Goal: Find specific page/section: Find specific page/section

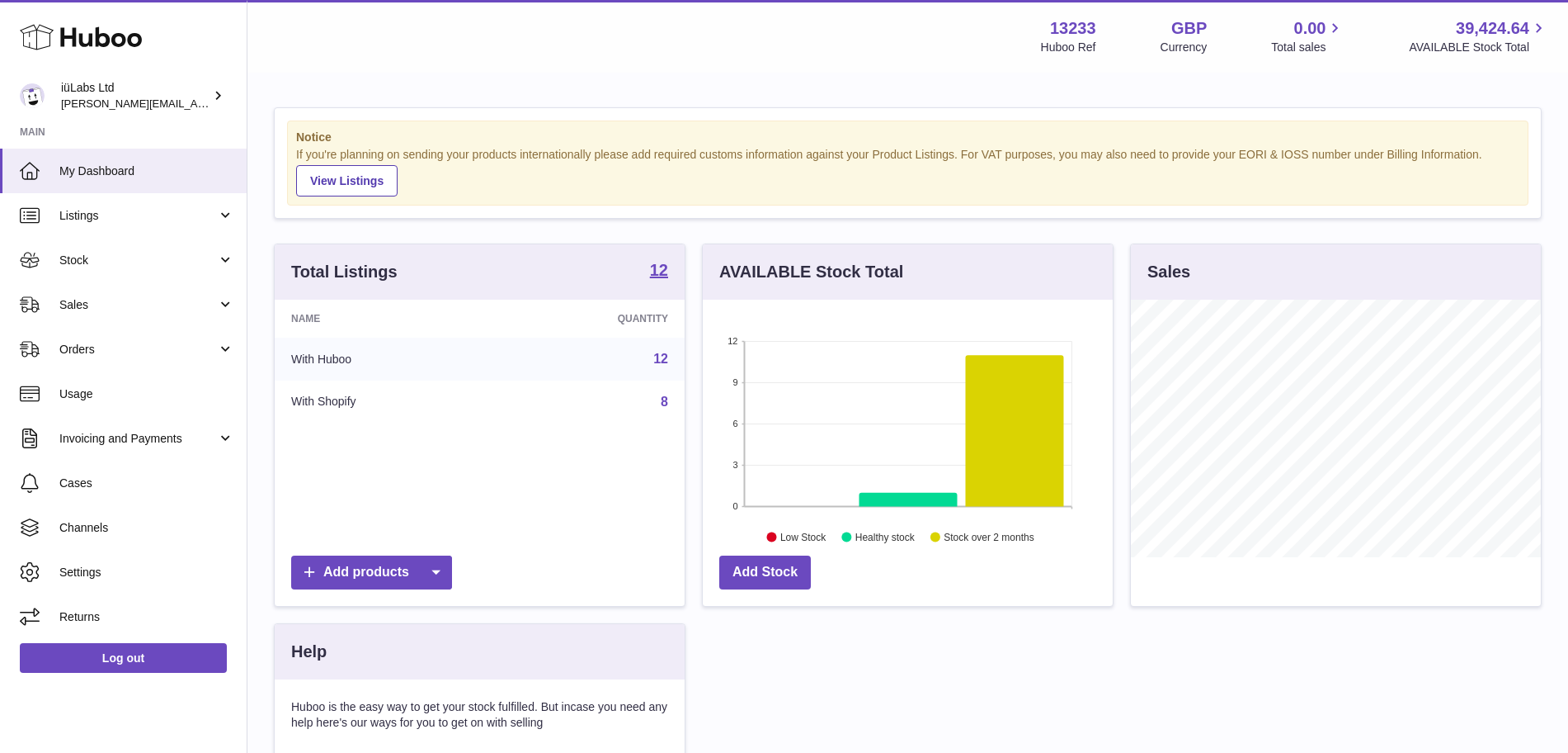
scroll to position [258, 410]
click at [140, 317] on link "Sales" at bounding box center [123, 304] width 247 height 44
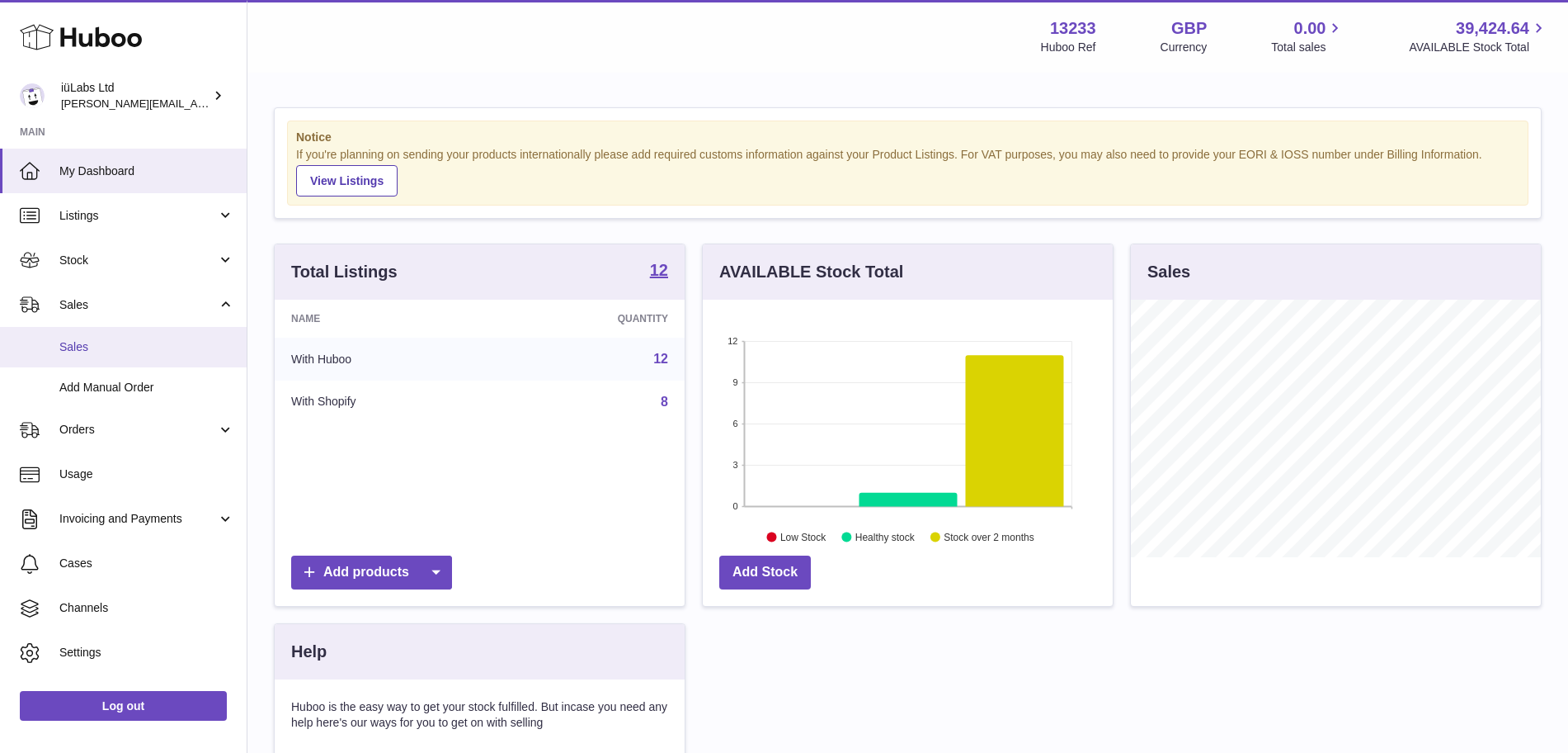
click at [142, 345] on span "Sales" at bounding box center [147, 347] width 174 height 16
